Goal: Check status: Check status

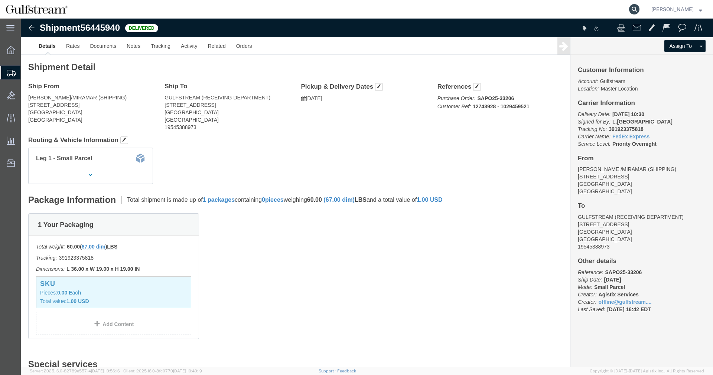
click at [638, 9] on icon at bounding box center [634, 9] width 10 height 10
click at [603, 7] on input "search" at bounding box center [516, 9] width 226 height 18
paste input "880569563736"
type input "880569563736"
click at [638, 9] on icon at bounding box center [634, 9] width 10 height 10
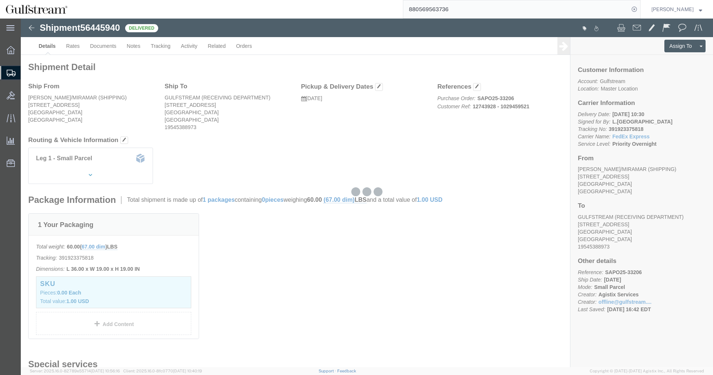
click at [514, 14] on input "880569563736" at bounding box center [516, 9] width 226 height 18
click at [447, 7] on input "880569563736" at bounding box center [516, 9] width 226 height 18
click ul "Details Rates Documents Notes Tracking Activity Related Orders"
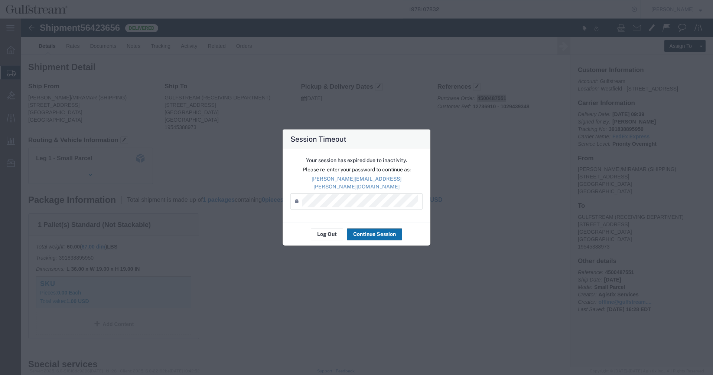
click at [367, 232] on button "Continue Session" at bounding box center [374, 235] width 55 height 12
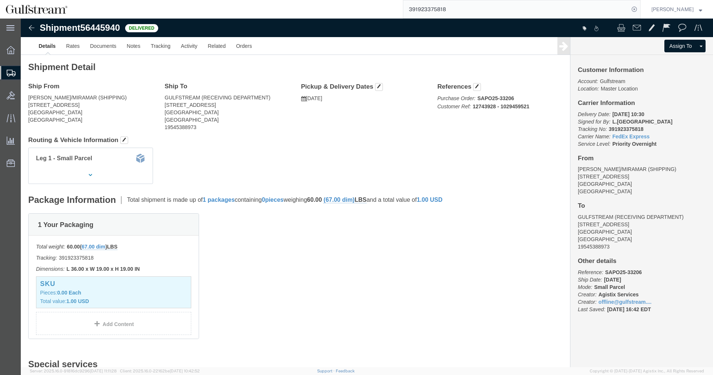
click at [425, 10] on input "391923375818" at bounding box center [516, 9] width 226 height 18
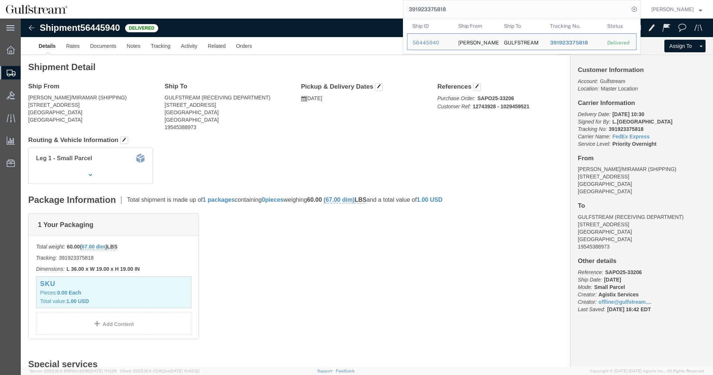
click at [425, 10] on input "391923375818" at bounding box center [516, 9] width 226 height 18
paste input "880569563736"
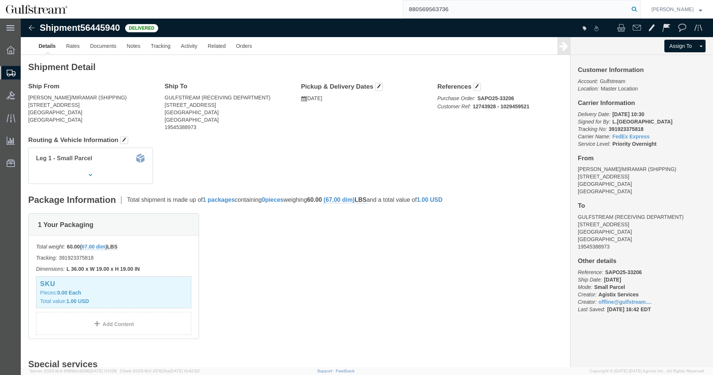
type input "880569563736"
click at [640, 12] on icon at bounding box center [634, 9] width 10 height 10
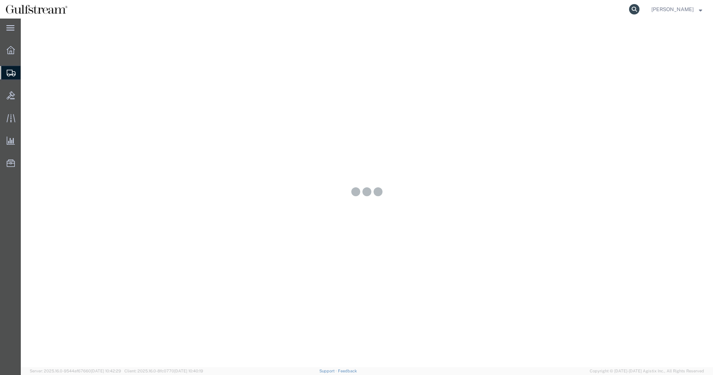
click at [640, 10] on icon at bounding box center [634, 9] width 10 height 10
click at [604, 10] on input "search" at bounding box center [516, 9] width 226 height 18
paste input "880569563736"
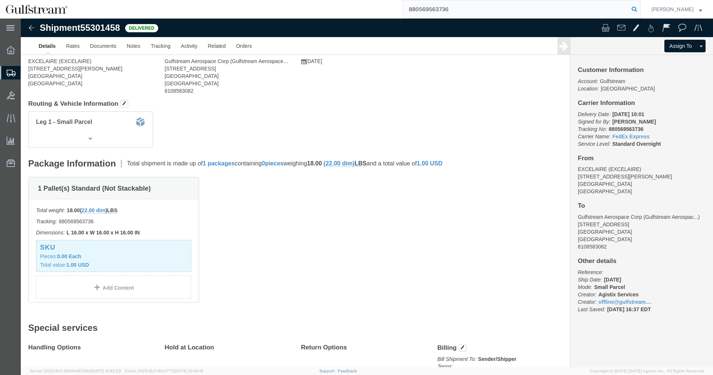
click at [640, 8] on icon at bounding box center [634, 9] width 10 height 10
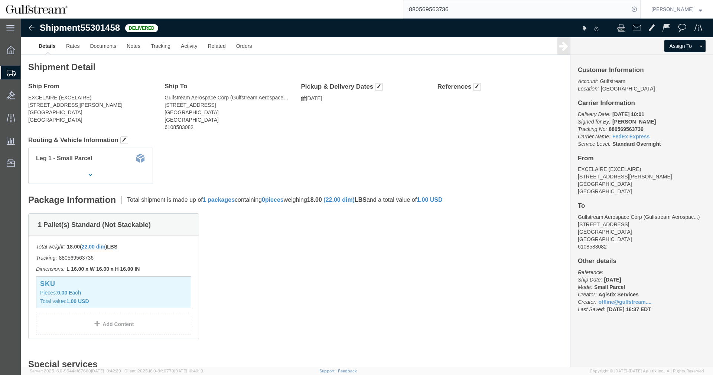
click body "Shipment 55301458 Delivered Details Rates Documents Notes Tracking Activity Rel…"
click h2 "Special services"
click at [424, 1] on input "880569563736" at bounding box center [516, 9] width 226 height 18
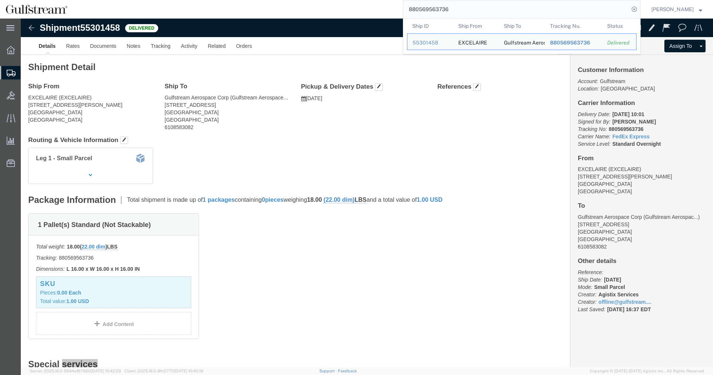
click at [429, 4] on input "880569563736" at bounding box center [516, 9] width 226 height 18
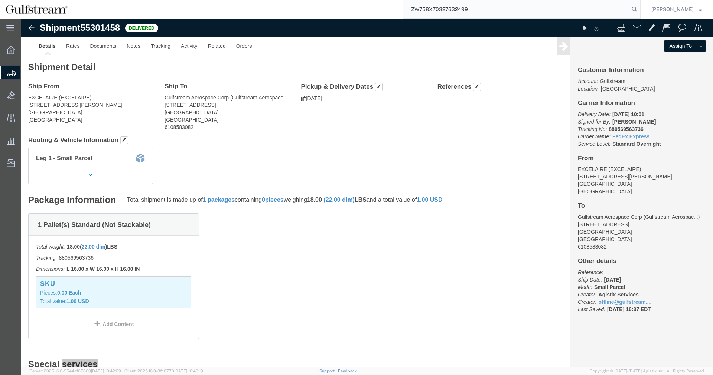
click at [629, 10] on input "1ZW758X70327632499" at bounding box center [516, 9] width 226 height 18
type input "1ZW758X70327632499"
click at [637, 9] on icon at bounding box center [634, 9] width 10 height 10
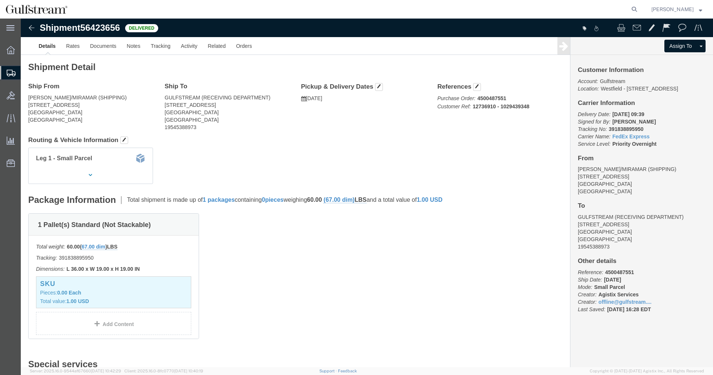
click div "1 Pallet(s) Standard (Not Stackable) Total weight: 60.00 ( 67.00 dim ) LBS Trac…"
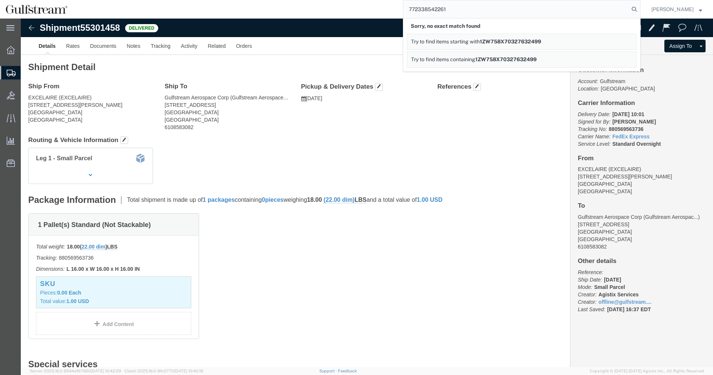
type input "772338542261"
